Goal: Use online tool/utility

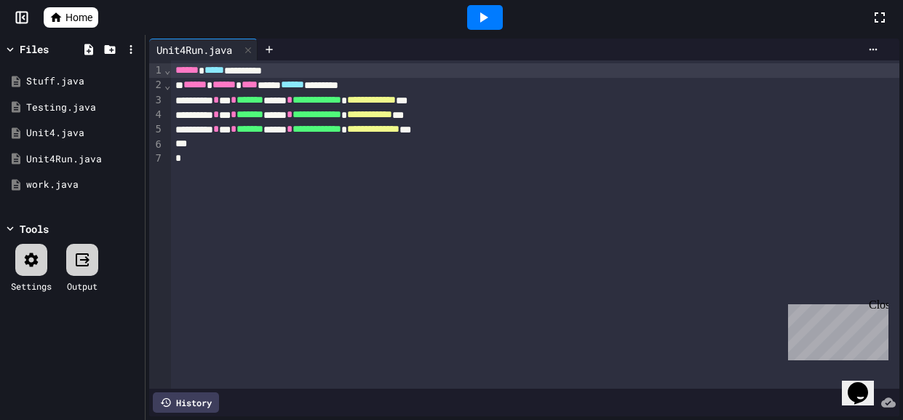
click at [482, 17] on icon at bounding box center [484, 17] width 8 height 10
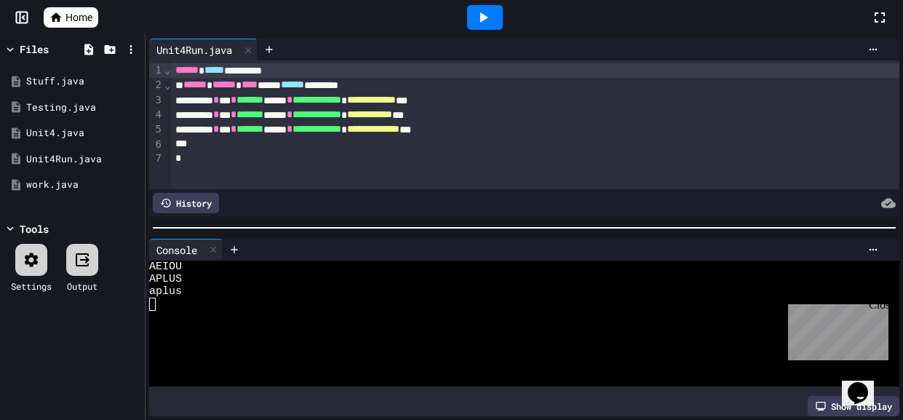
click at [437, 88] on div "****** ****** **** ***** ****** ********" at bounding box center [535, 85] width 728 height 15
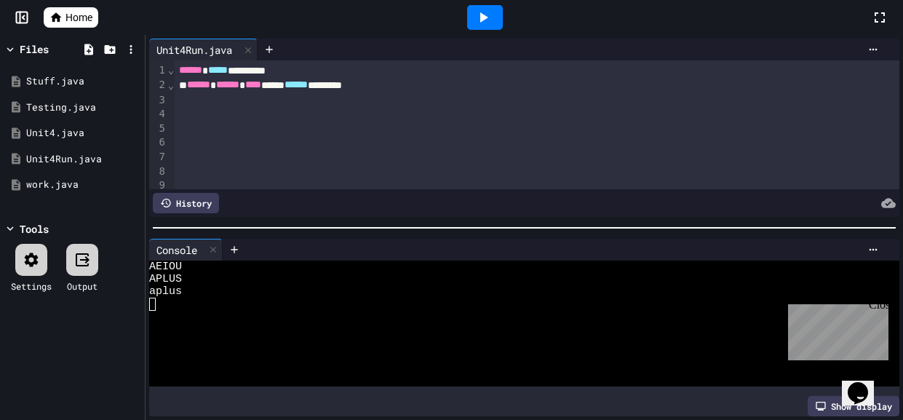
scroll to position [12, 0]
click at [389, 86] on div at bounding box center [537, 88] width 725 height 15
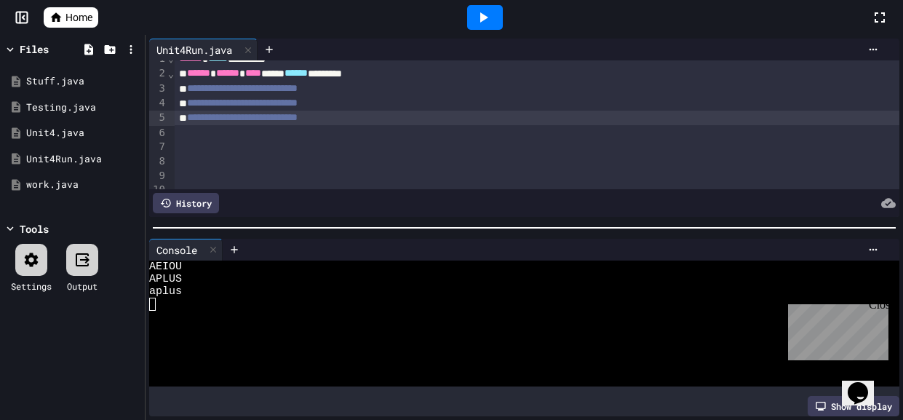
click at [405, 125] on div at bounding box center [537, 132] width 725 height 15
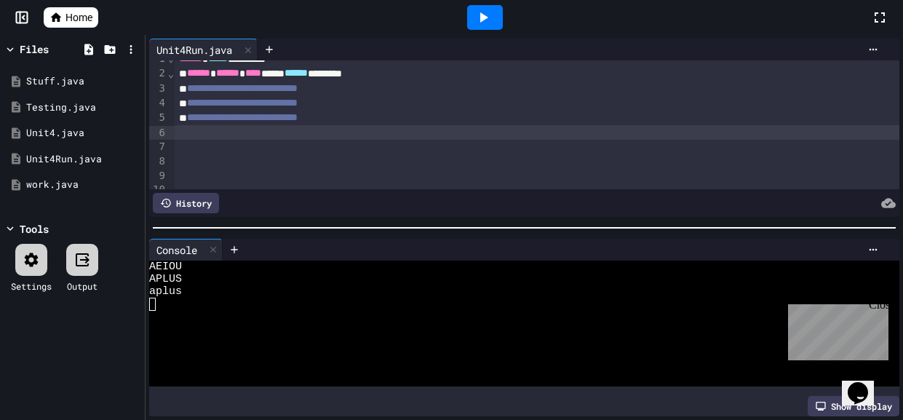
click at [405, 132] on div at bounding box center [537, 132] width 725 height 15
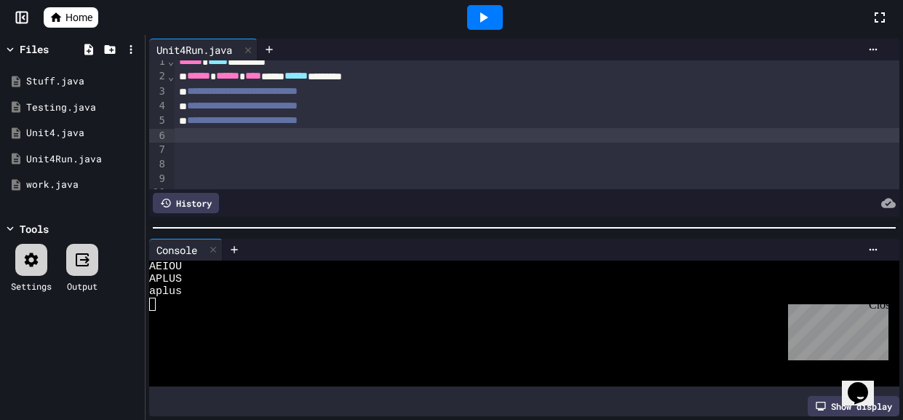
scroll to position [0, 0]
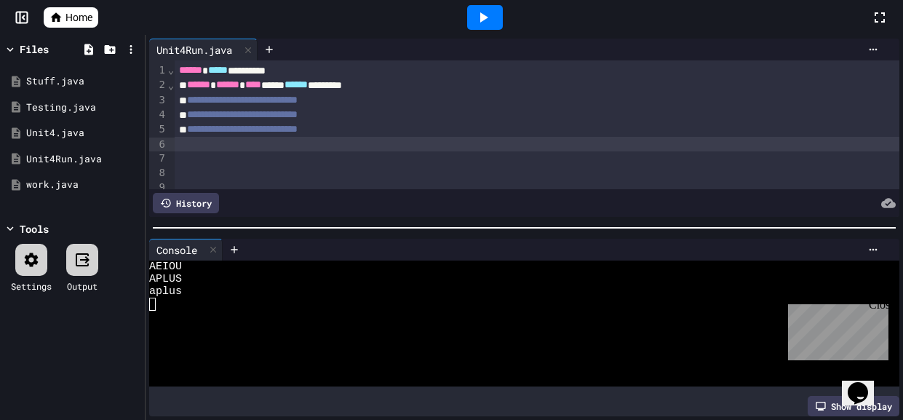
click at [469, 20] on div at bounding box center [485, 17] width 36 height 25
click at [359, 187] on div at bounding box center [537, 187] width 725 height 15
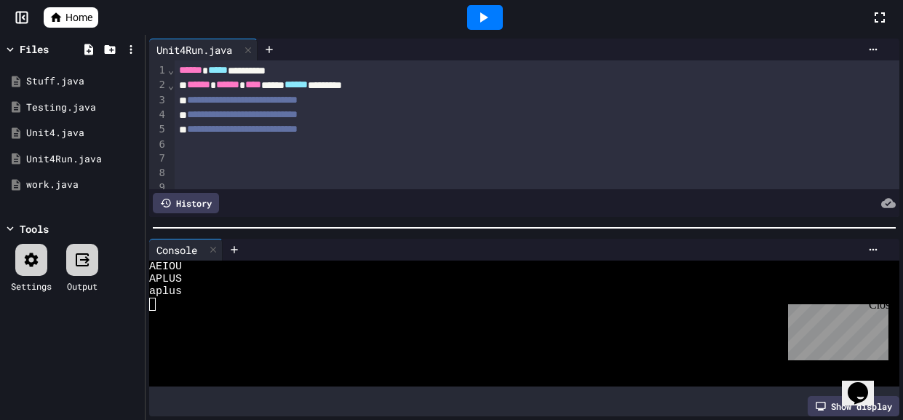
click at [180, 74] on span "******" at bounding box center [190, 70] width 23 height 10
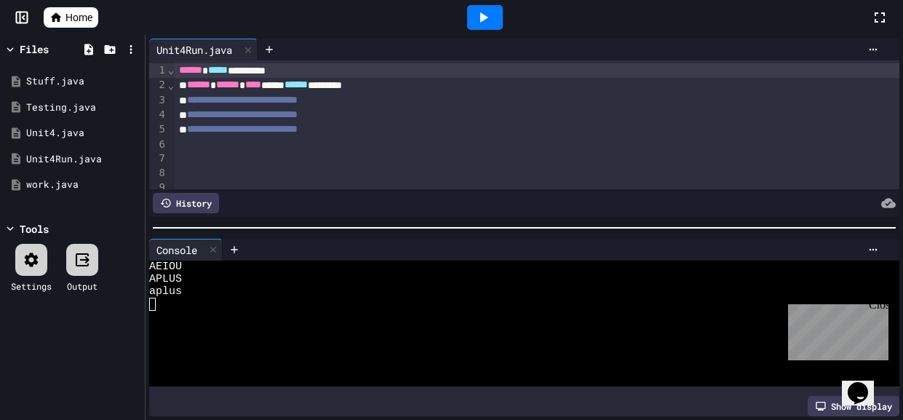
click at [171, 89] on span "⌄" at bounding box center [170, 85] width 7 height 12
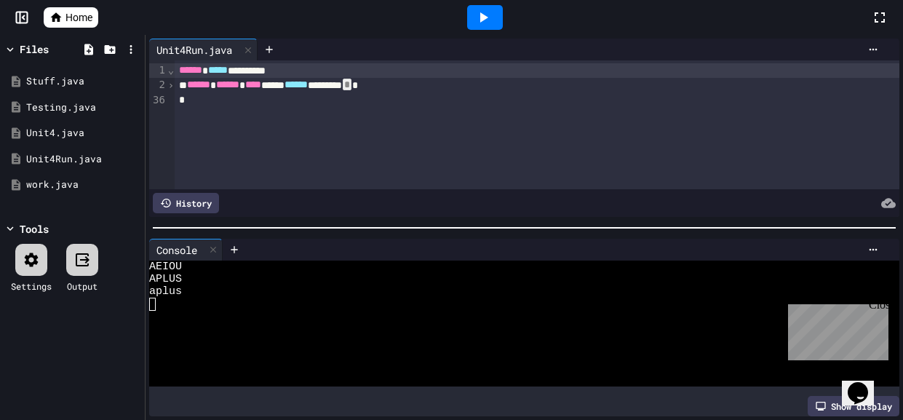
click at [171, 89] on span "›" at bounding box center [170, 85] width 7 height 12
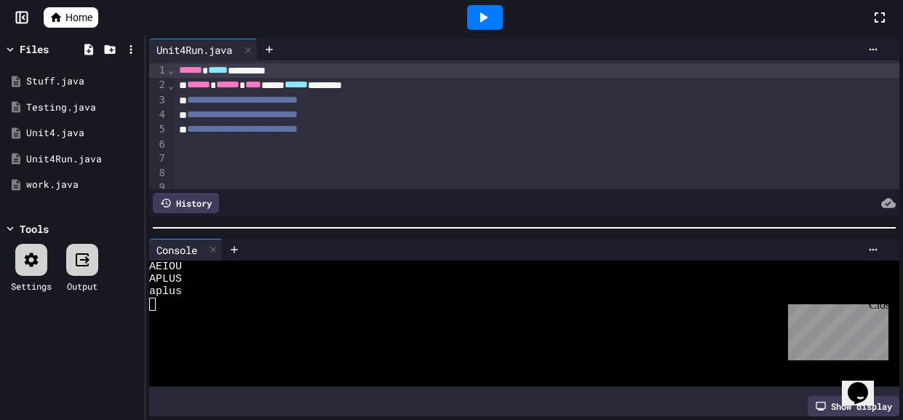
click at [171, 89] on span "⌄" at bounding box center [170, 85] width 7 height 12
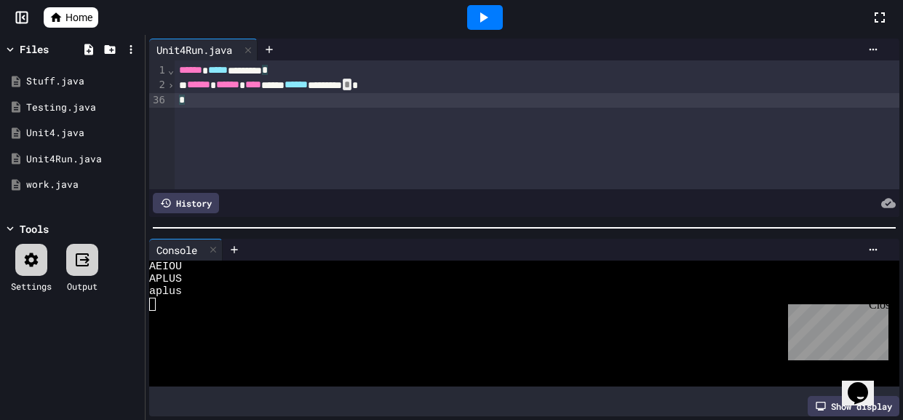
click at [215, 99] on div "*" at bounding box center [537, 100] width 725 height 15
click at [174, 81] on div "›" at bounding box center [170, 85] width 7 height 15
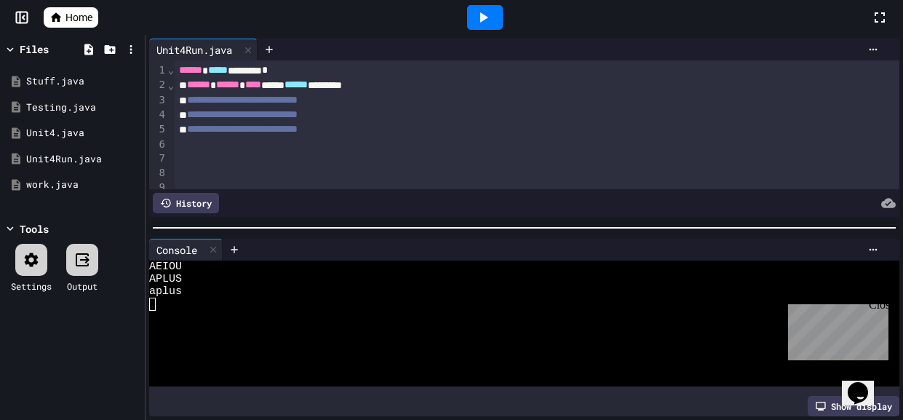
click at [253, 151] on div at bounding box center [537, 144] width 725 height 15
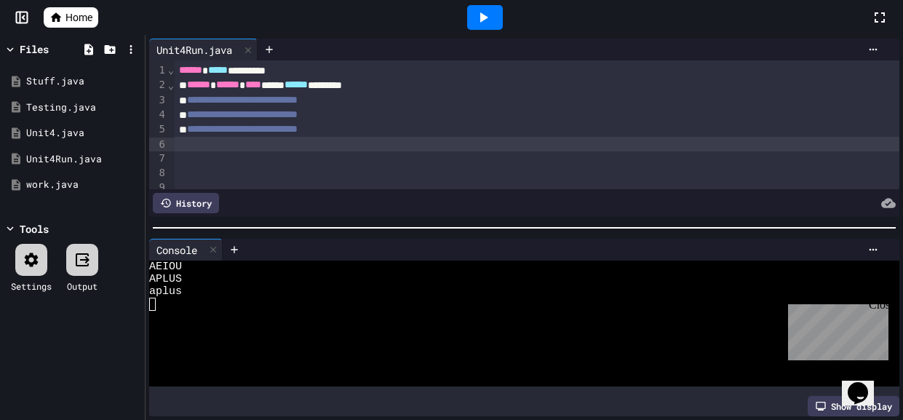
click at [880, 303] on div "Close" at bounding box center [878, 307] width 18 height 18
